Goal: Task Accomplishment & Management: Use online tool/utility

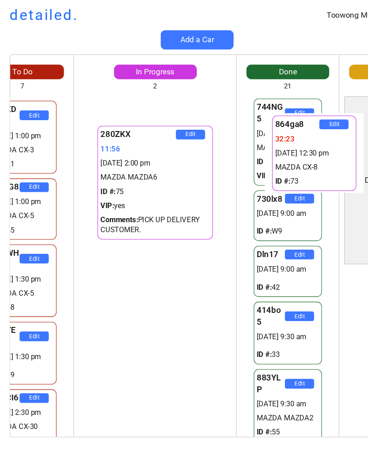
scroll to position [0, 64]
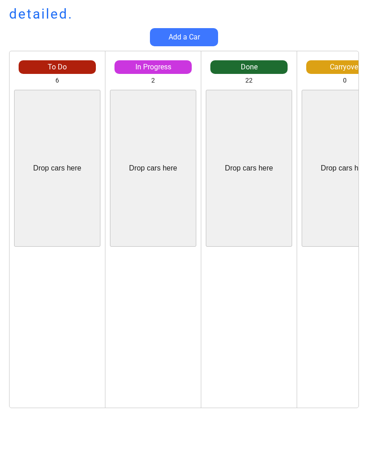
scroll to position [0, 0]
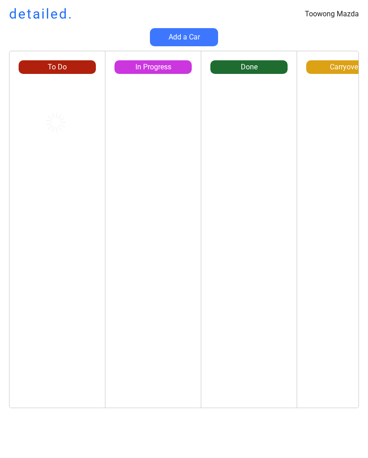
scroll to position [0, 0]
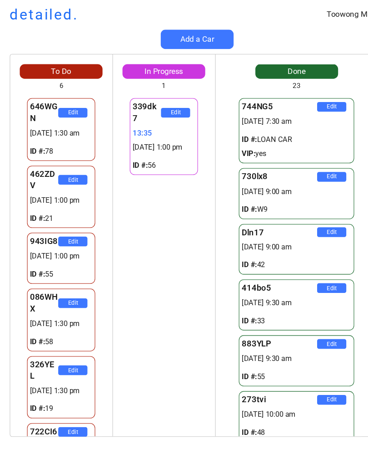
scroll to position [0, 0]
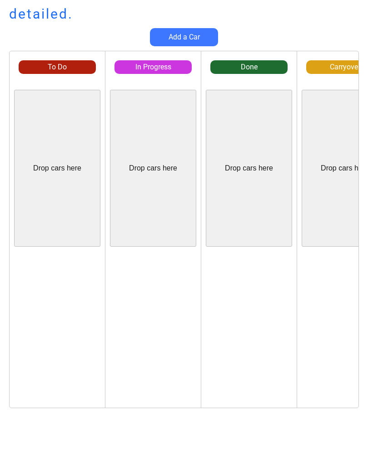
scroll to position [0, 0]
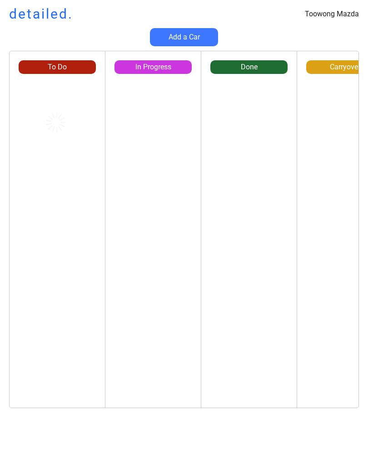
scroll to position [0, 0]
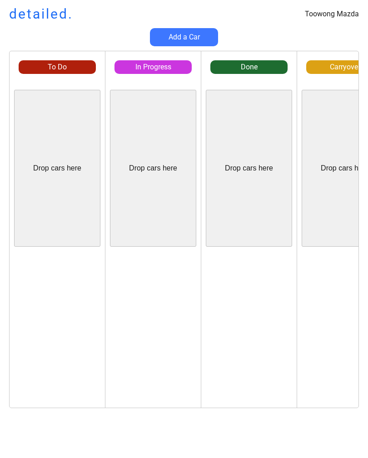
scroll to position [0, 0]
